Goal: Information Seeking & Learning: Compare options

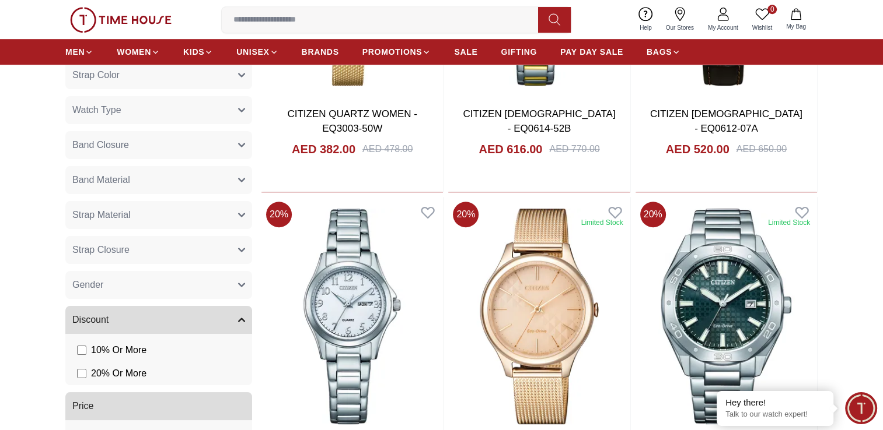
scroll to position [642, 0]
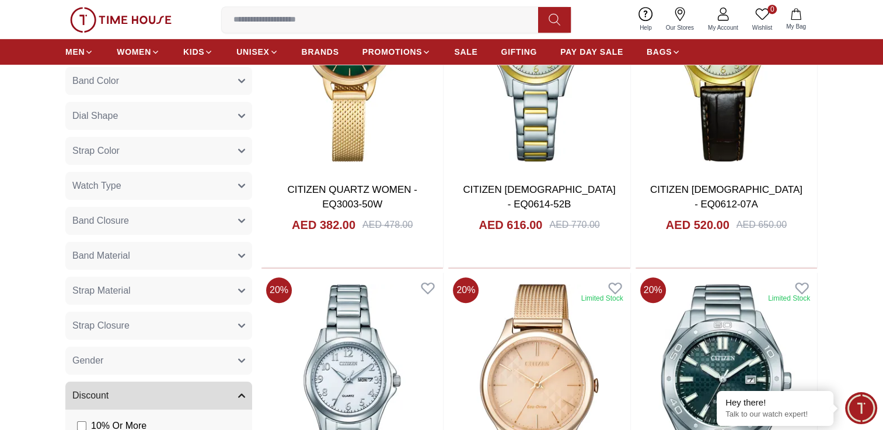
click at [321, 27] on input at bounding box center [384, 19] width 325 height 23
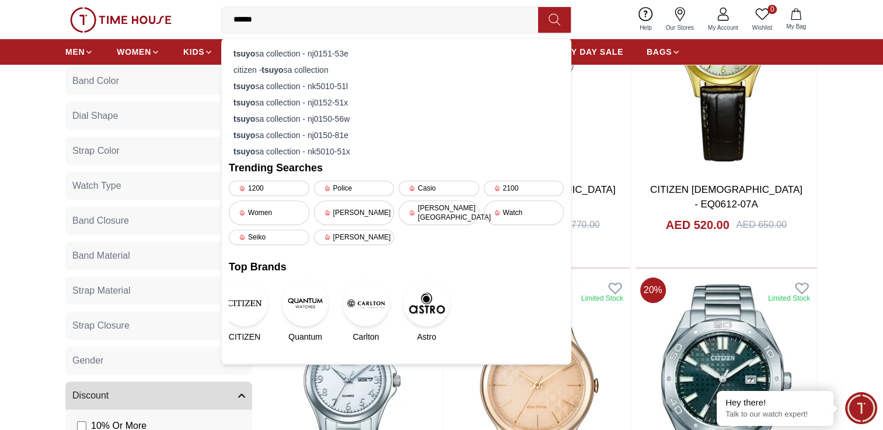
type input "*******"
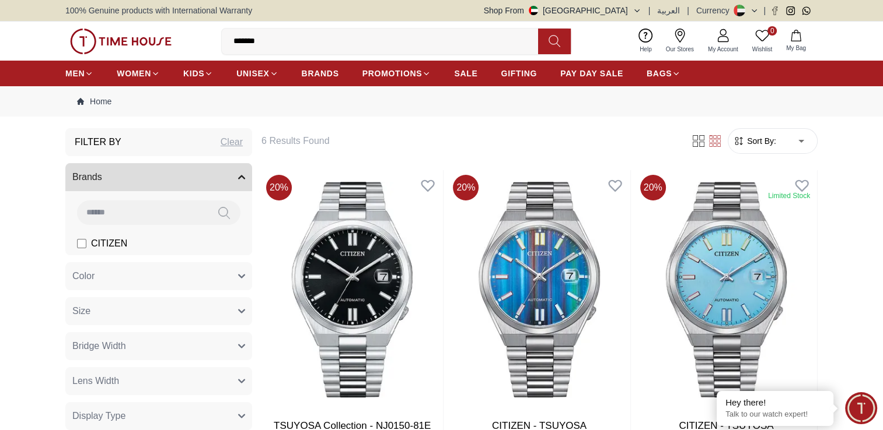
click at [354, 33] on input "*******" at bounding box center [384, 41] width 325 height 23
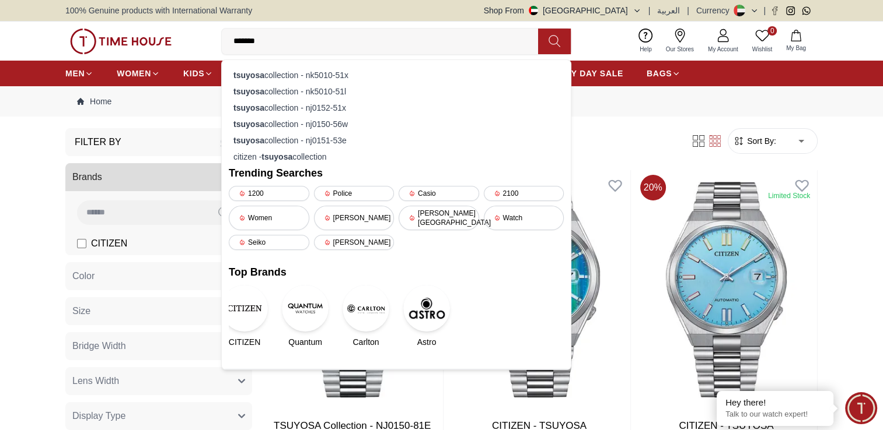
click at [354, 33] on input "*******" at bounding box center [384, 41] width 325 height 23
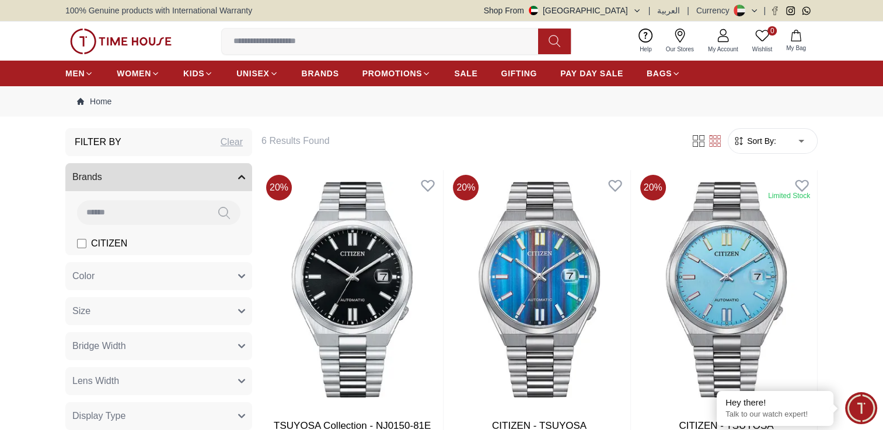
click at [181, 311] on button "Size" at bounding box center [158, 311] width 187 height 28
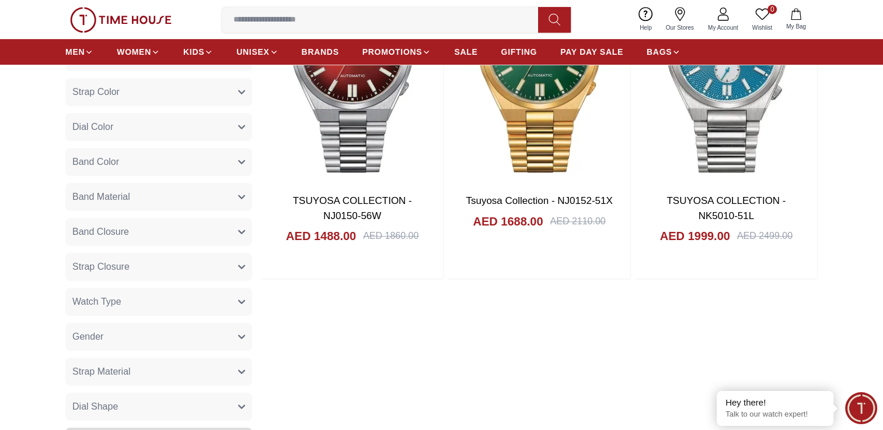
scroll to position [583, 0]
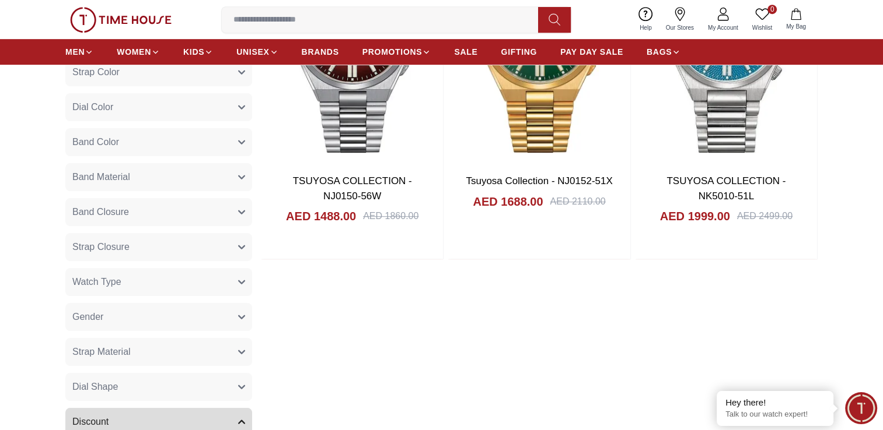
click at [210, 321] on button "Gender" at bounding box center [158, 317] width 187 height 28
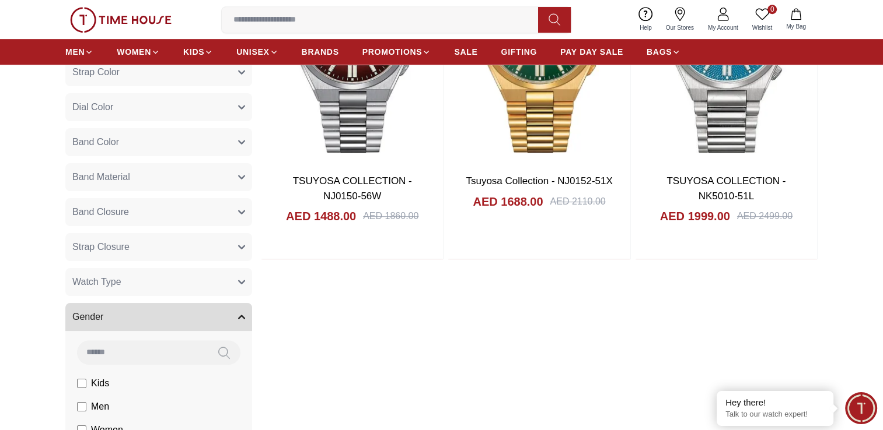
scroll to position [642, 0]
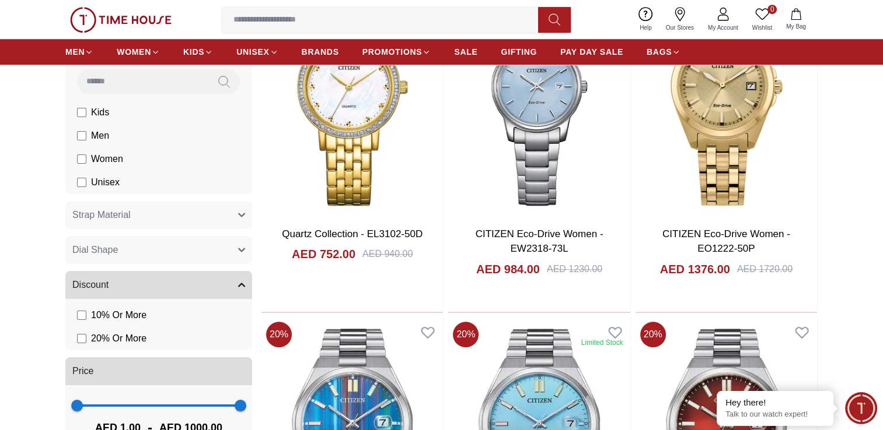
scroll to position [875, 0]
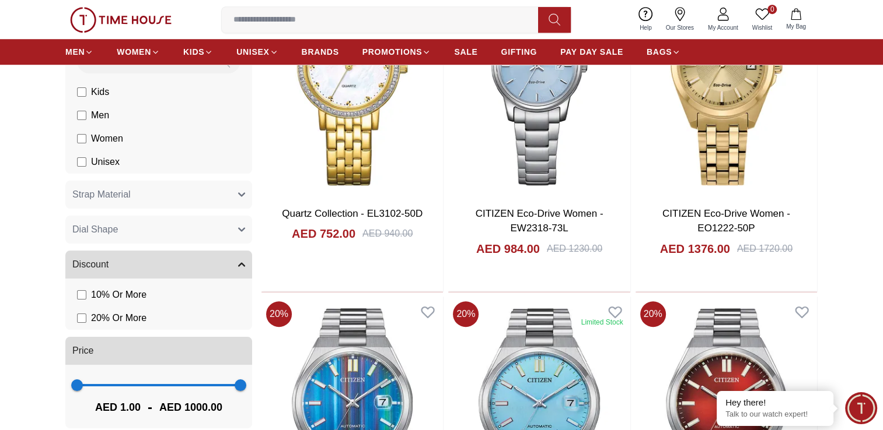
click at [227, 191] on button "Strap Material" at bounding box center [158, 195] width 187 height 28
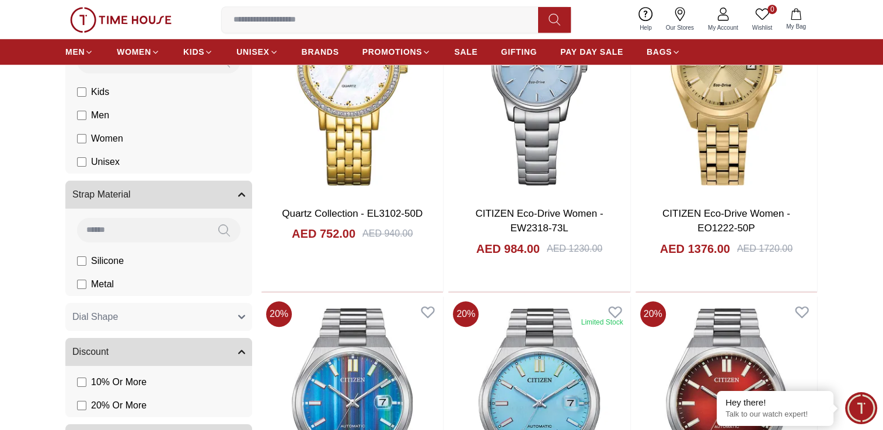
click at [0, 0] on span "Metal" at bounding box center [0, 0] width 0 height 0
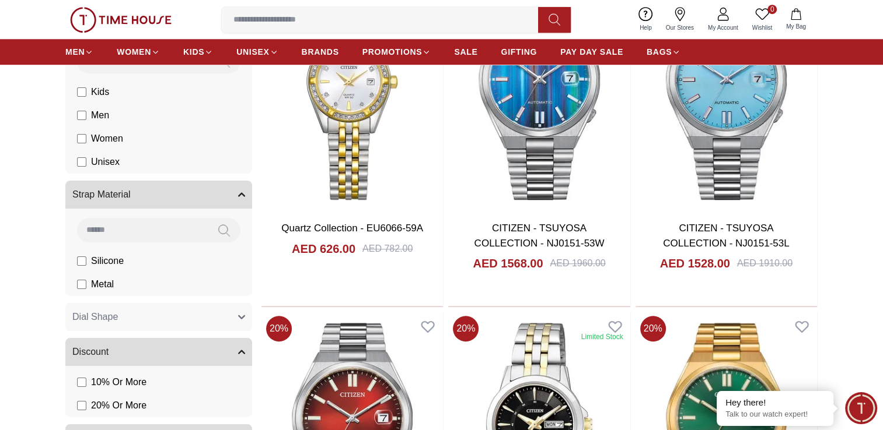
click at [226, 195] on button "Strap Material" at bounding box center [158, 195] width 187 height 28
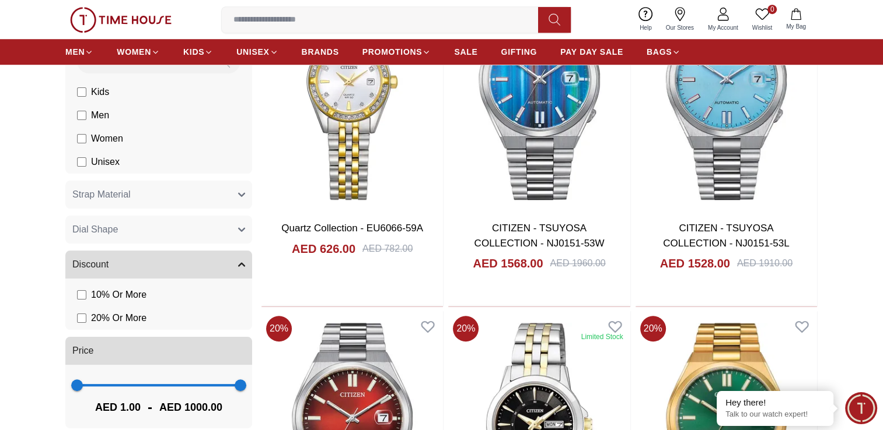
click at [198, 232] on button "Dial Shape" at bounding box center [158, 230] width 187 height 28
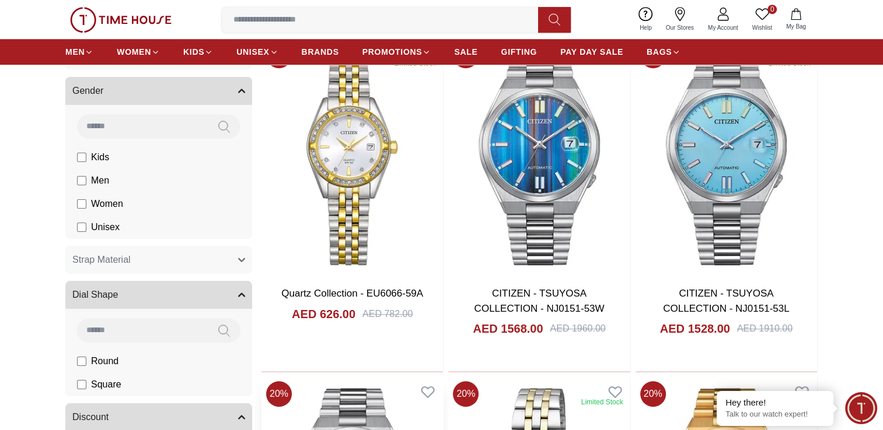
scroll to position [700, 0]
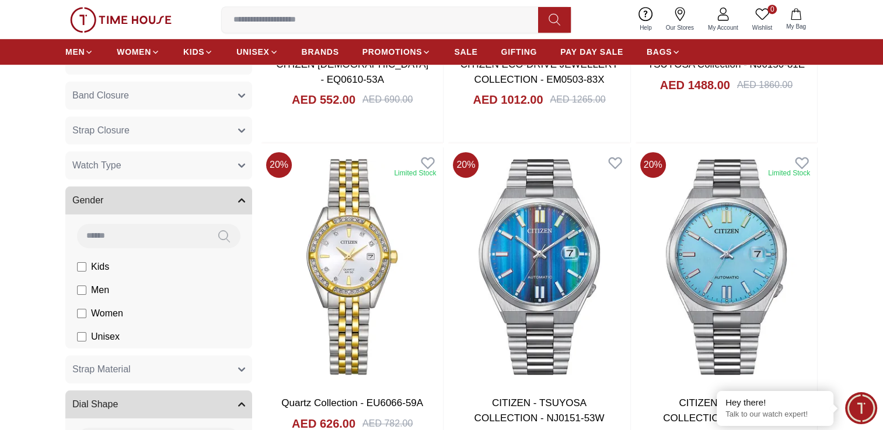
click at [203, 188] on button "Gender" at bounding box center [158, 201] width 187 height 28
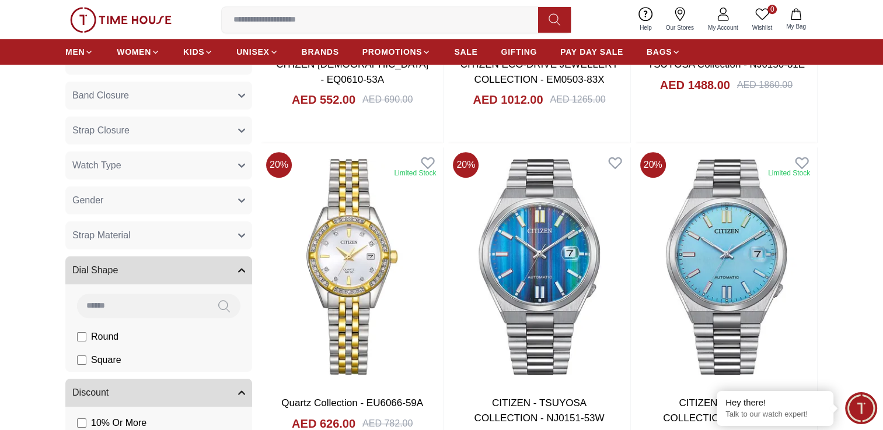
click at [213, 164] on button "Watch Type" at bounding box center [158, 166] width 187 height 28
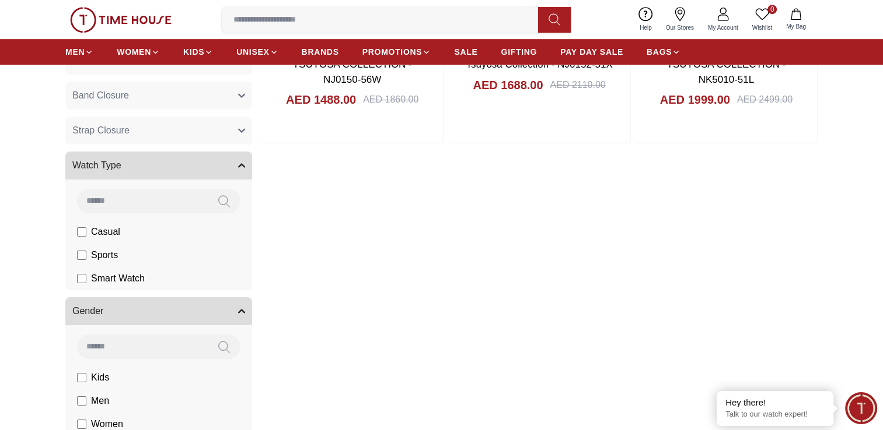
click at [243, 164] on icon "button" at bounding box center [241, 165] width 7 height 7
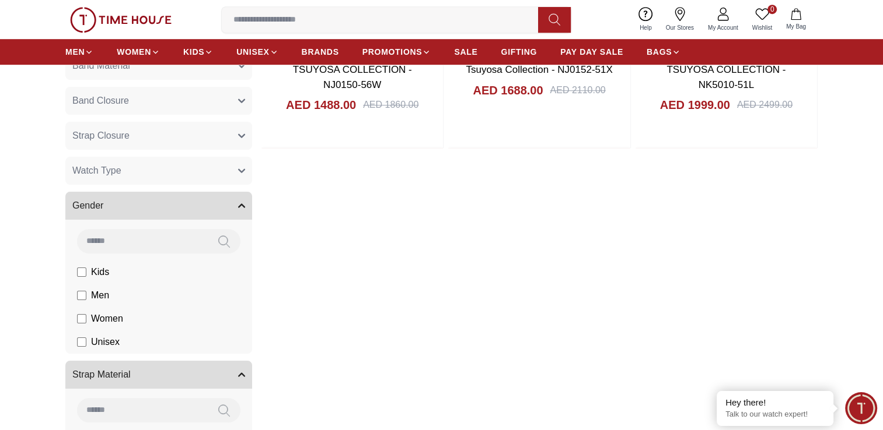
scroll to position [583, 0]
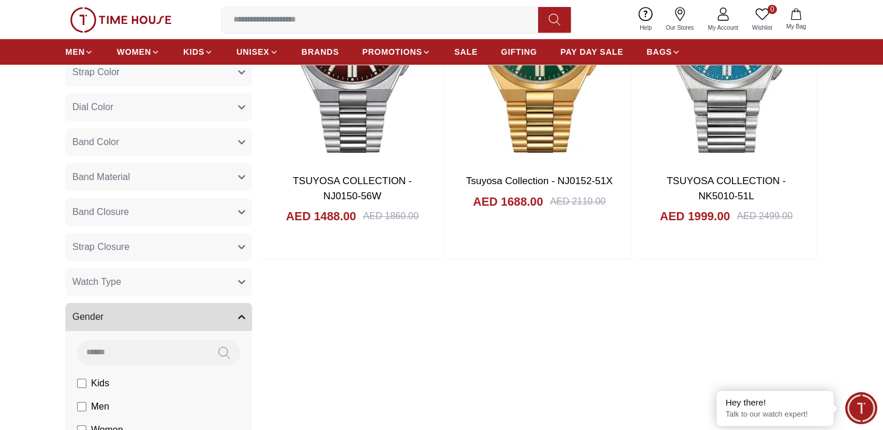
click at [231, 275] on button "Watch Type" at bounding box center [158, 282] width 187 height 28
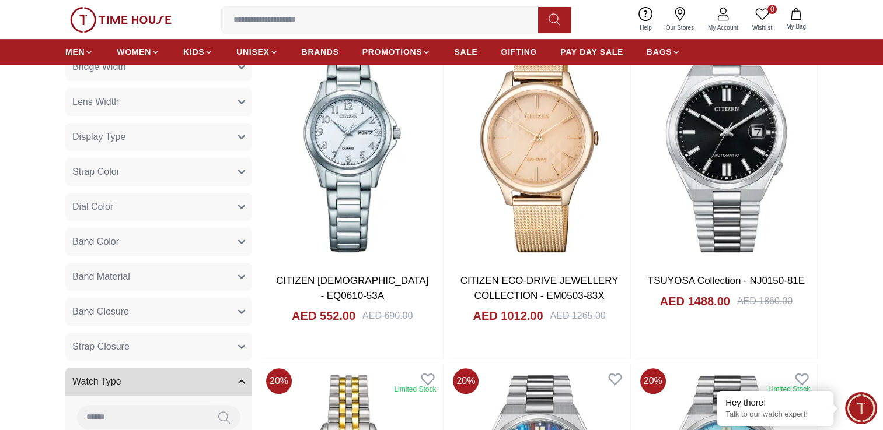
scroll to position [467, 0]
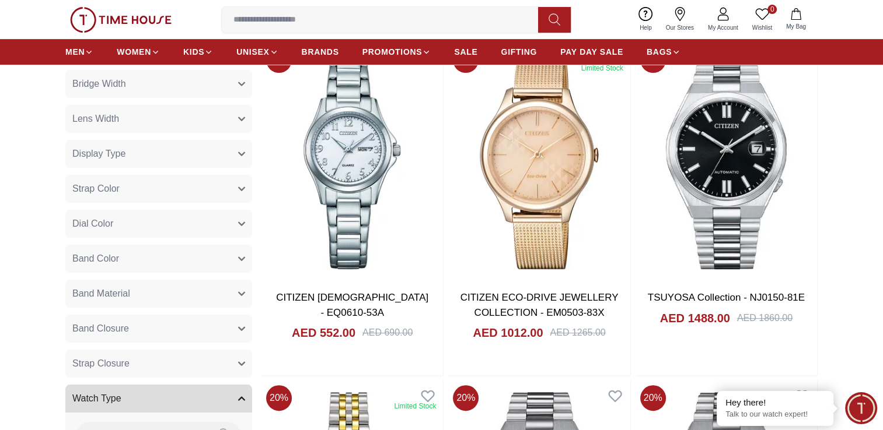
click at [182, 153] on button "Display Type" at bounding box center [158, 154] width 187 height 28
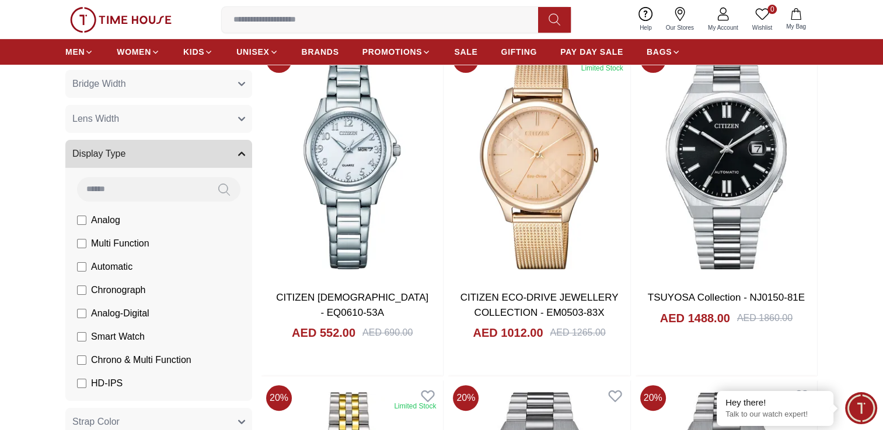
click at [191, 152] on button "Display Type" at bounding box center [158, 154] width 187 height 28
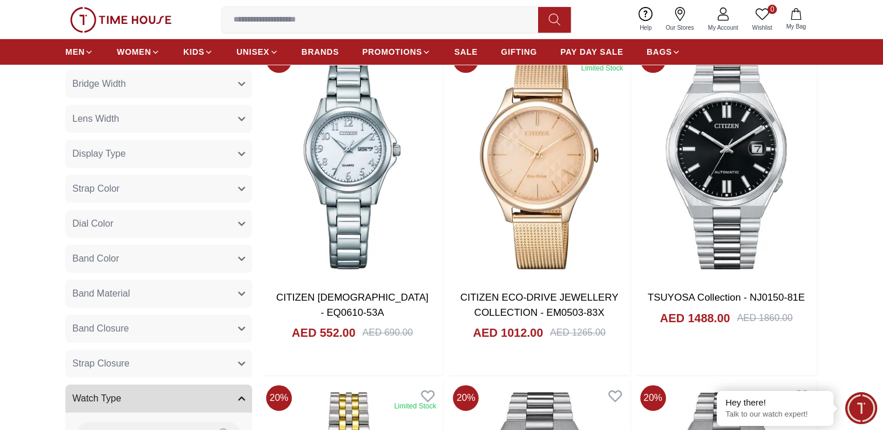
click at [181, 115] on button "Lens Width" at bounding box center [158, 119] width 187 height 28
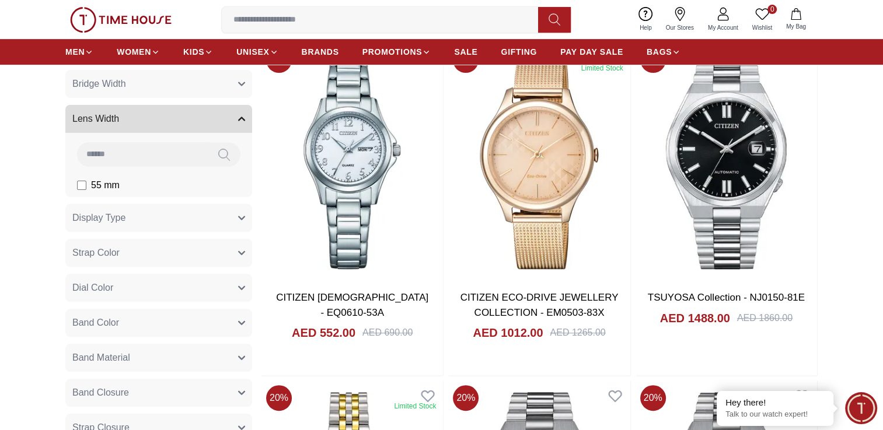
click at [184, 118] on button "Lens Width" at bounding box center [158, 119] width 187 height 28
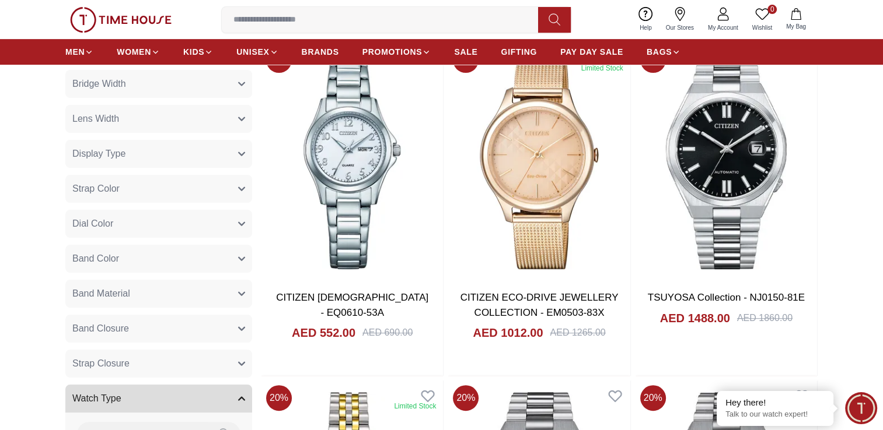
click at [183, 79] on button "Bridge Width" at bounding box center [158, 84] width 187 height 28
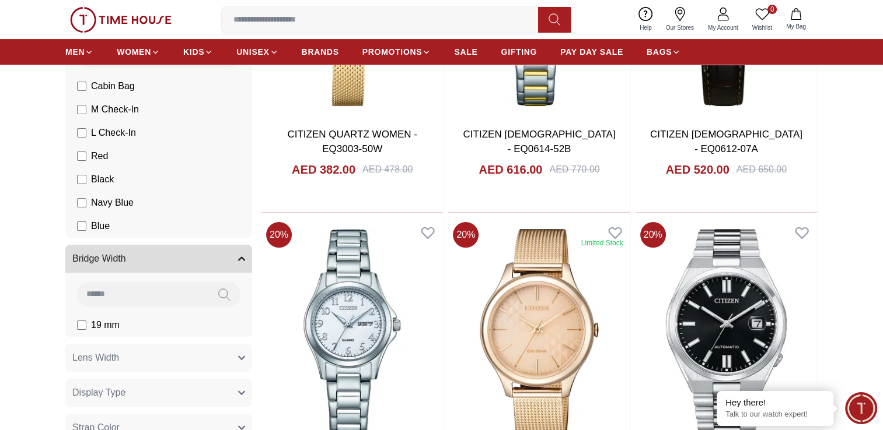
click at [141, 267] on button "Bridge Width" at bounding box center [158, 259] width 187 height 28
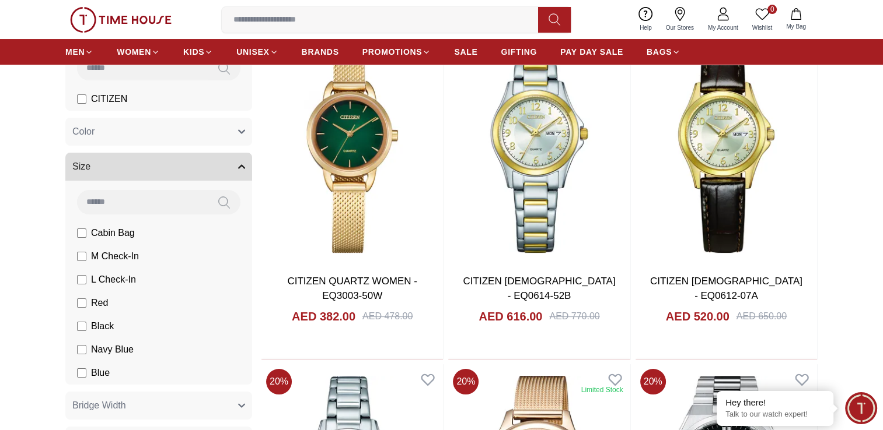
scroll to position [117, 0]
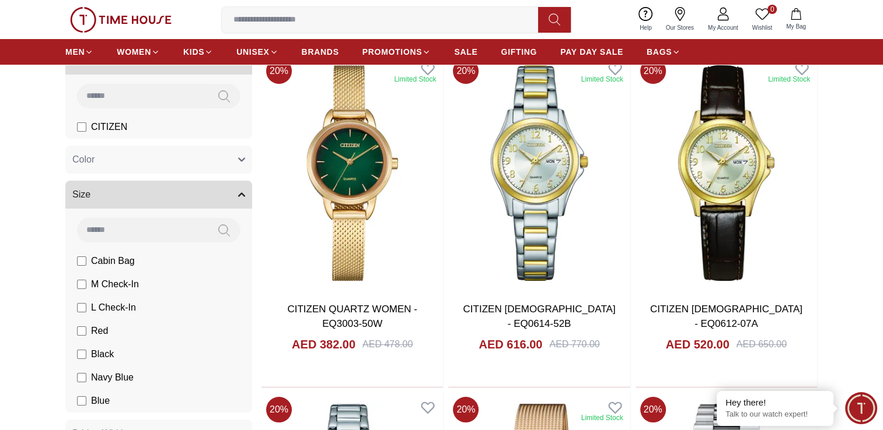
click at [166, 200] on button "Size" at bounding box center [158, 195] width 187 height 28
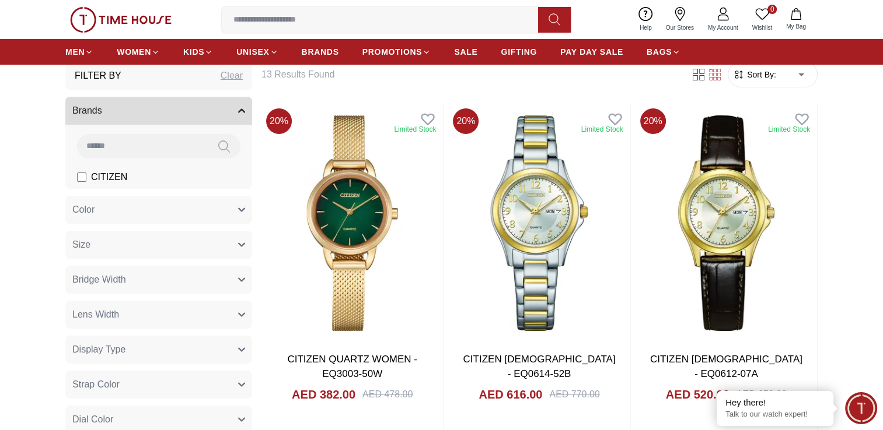
scroll to position [0, 0]
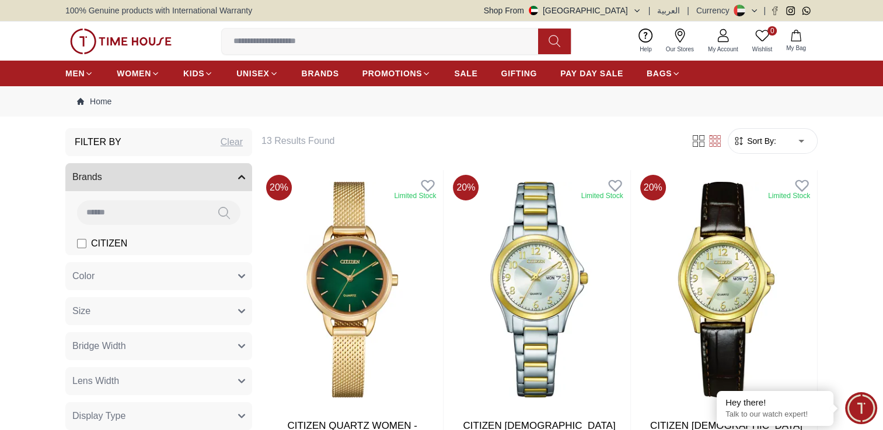
click at [157, 275] on button "Color" at bounding box center [158, 276] width 187 height 28
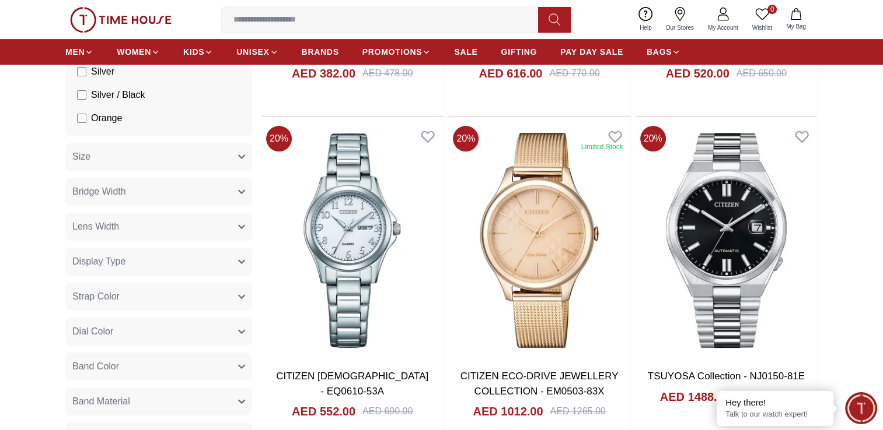
scroll to position [408, 0]
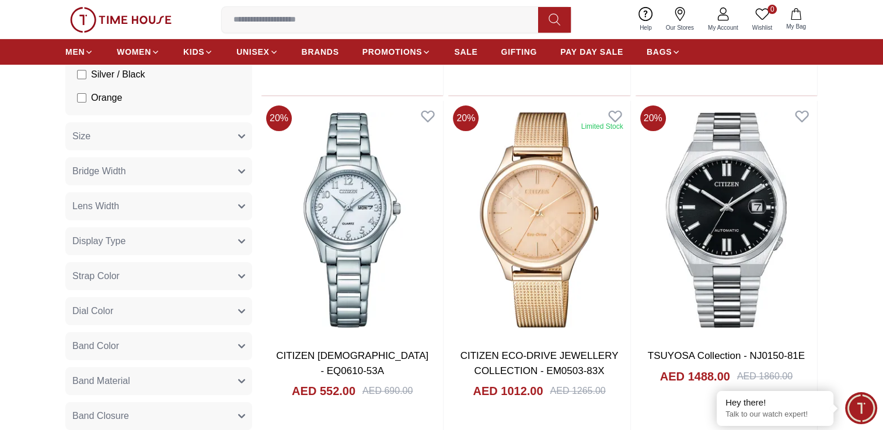
click at [182, 311] on button "Dial Color" at bounding box center [158, 311] width 187 height 28
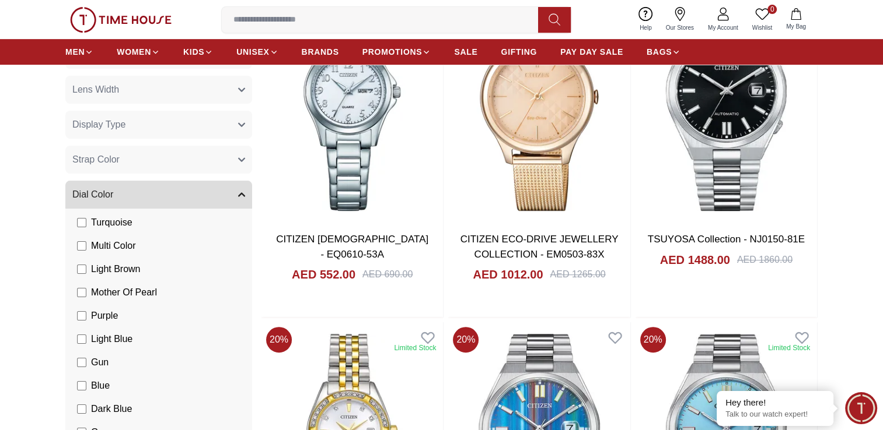
scroll to position [344, 0]
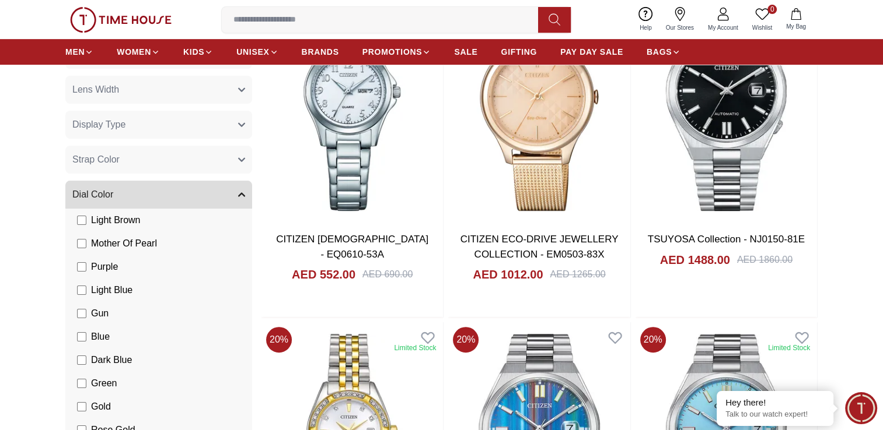
click at [190, 196] on button "Dial Color" at bounding box center [158, 195] width 187 height 28
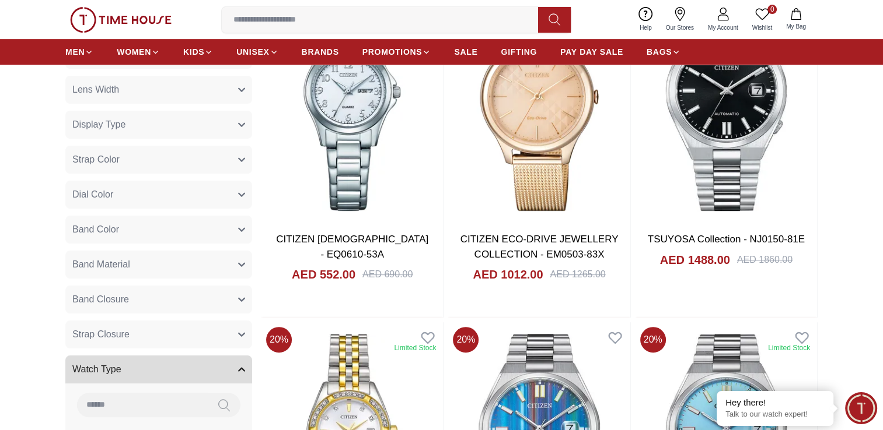
click at [199, 237] on button "Band Color" at bounding box center [158, 230] width 187 height 28
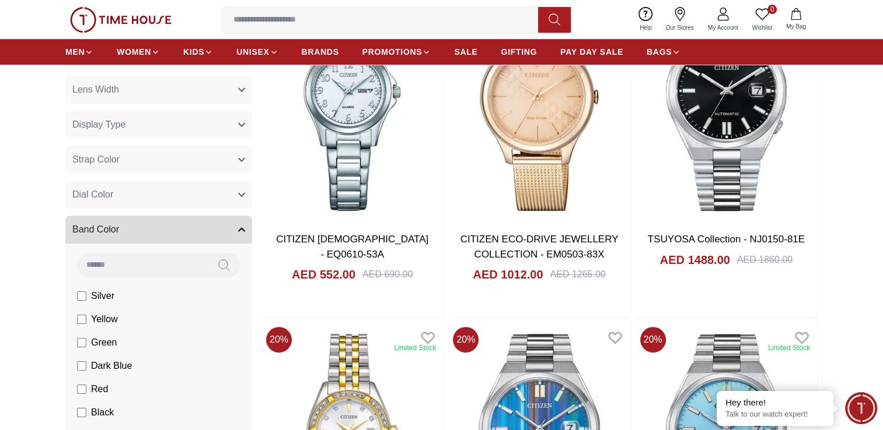
click at [215, 237] on button "Band Color" at bounding box center [158, 230] width 187 height 28
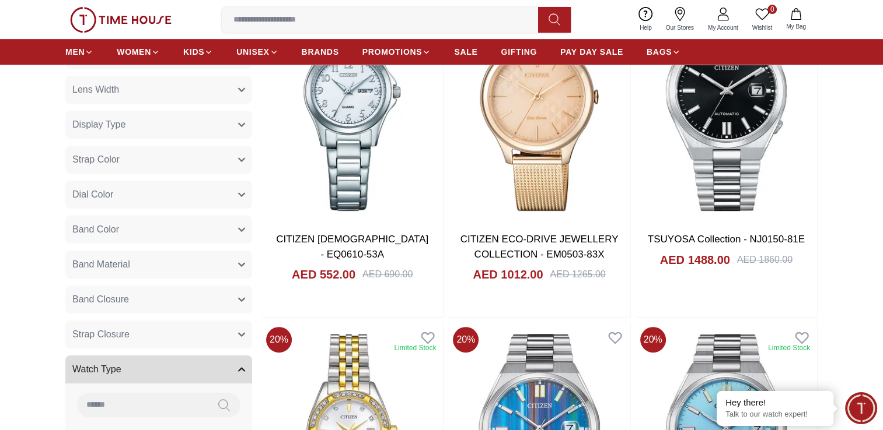
click at [206, 271] on button "Band Material" at bounding box center [158, 265] width 187 height 28
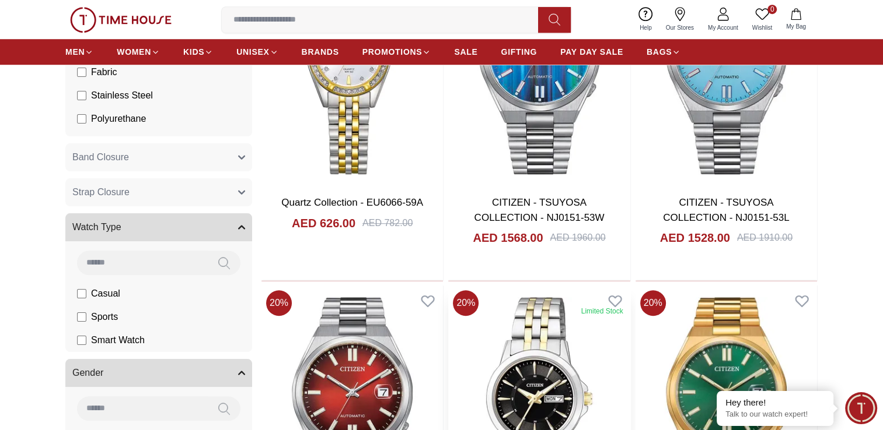
scroll to position [1050, 0]
